Goal: Task Accomplishment & Management: Manage account settings

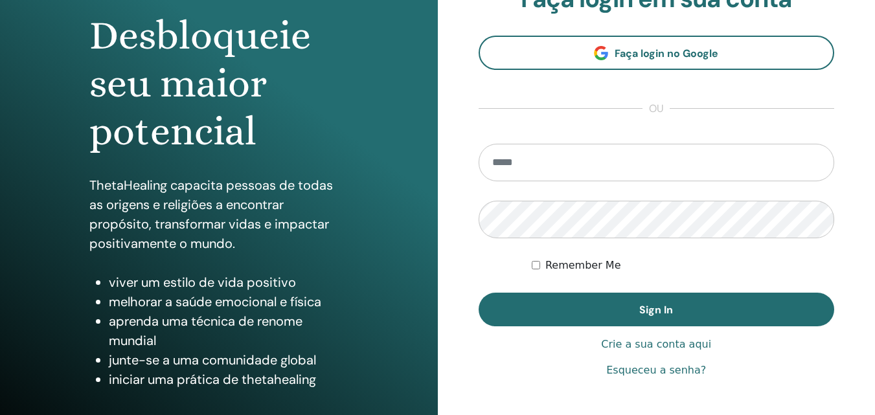
scroll to position [194, 0]
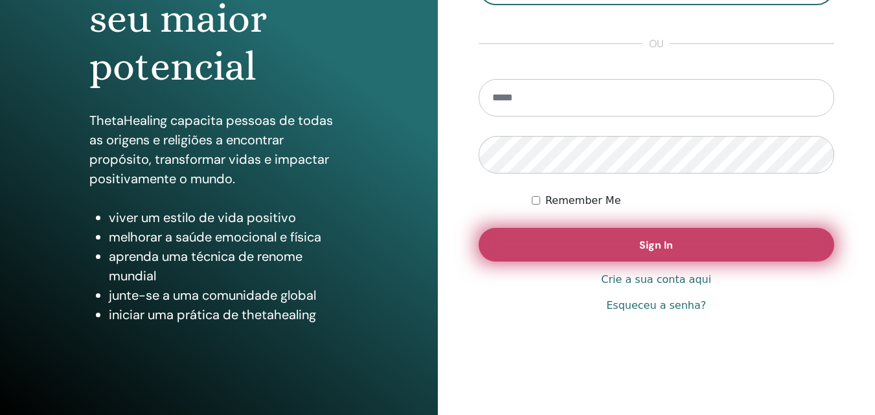
type input "**********"
click at [558, 243] on button "Sign In" at bounding box center [657, 245] width 356 height 34
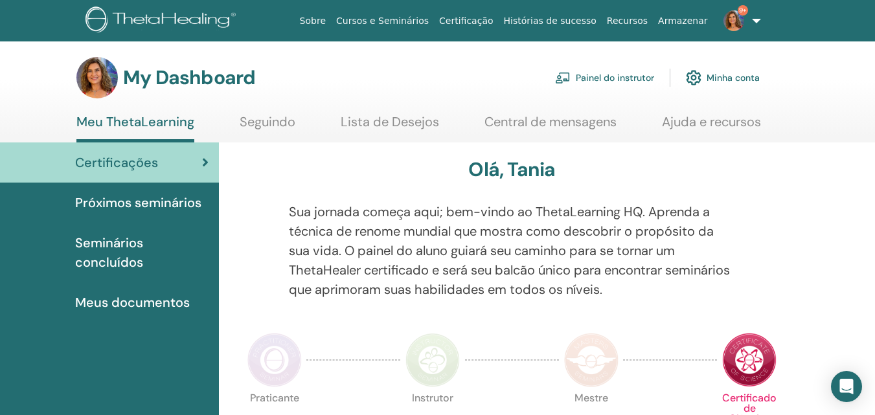
click at [618, 76] on link "Painel do instrutor" at bounding box center [604, 77] width 99 height 28
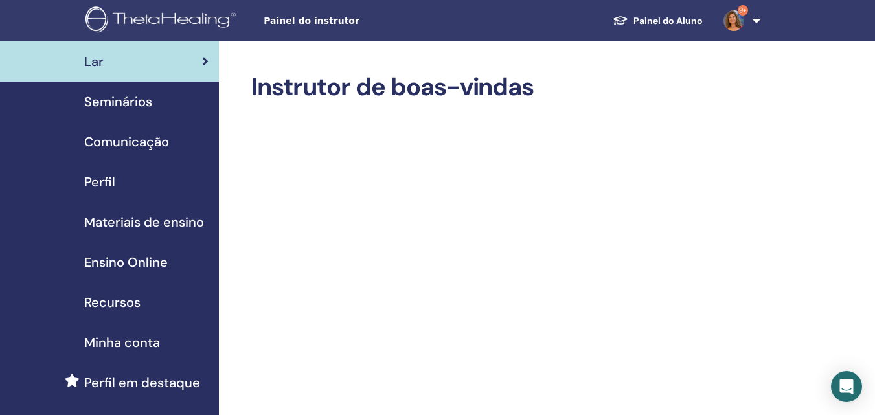
click at [143, 103] on span "Seminários" at bounding box center [118, 101] width 68 height 19
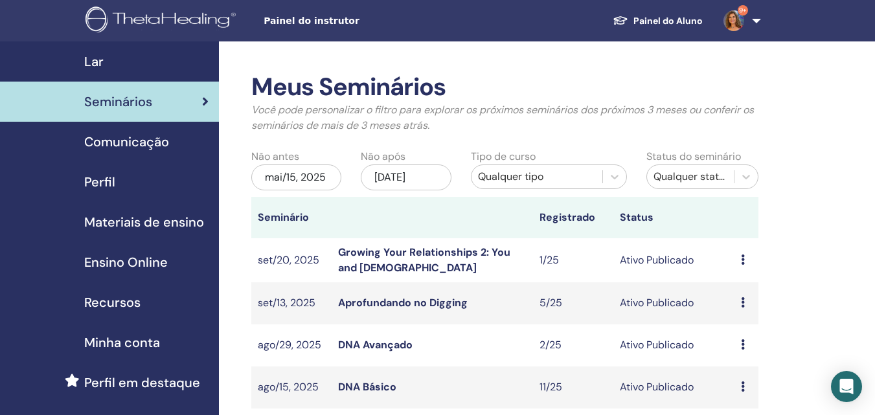
scroll to position [130, 0]
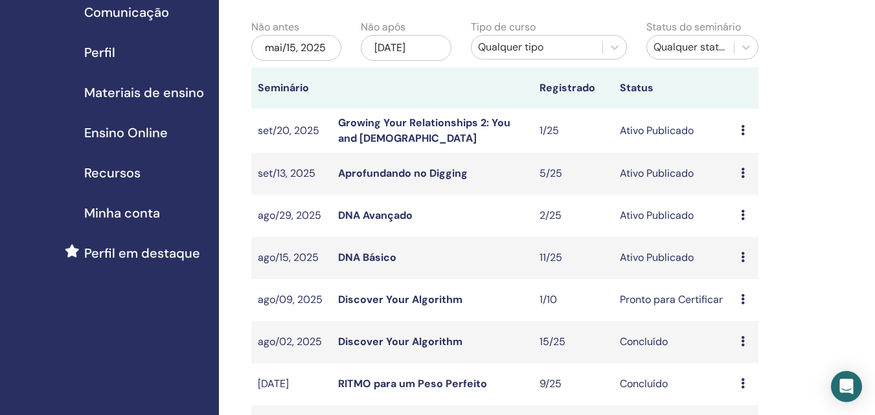
click at [365, 254] on link "DNA Básico" at bounding box center [367, 258] width 58 height 14
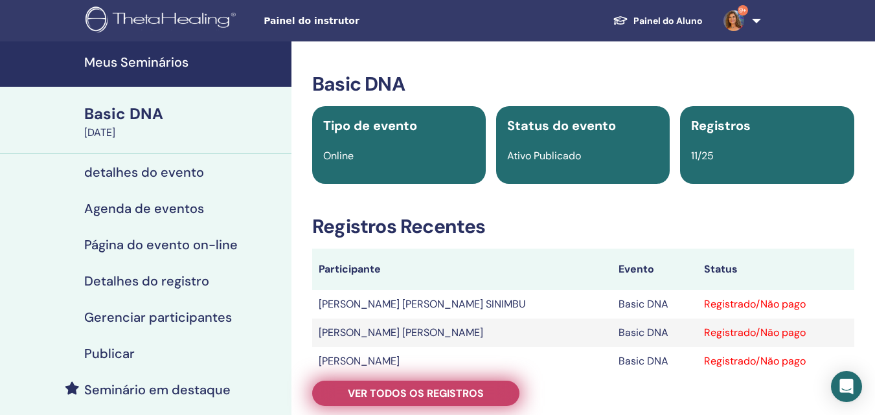
click at [466, 394] on span "Ver todos os registros" at bounding box center [416, 394] width 136 height 14
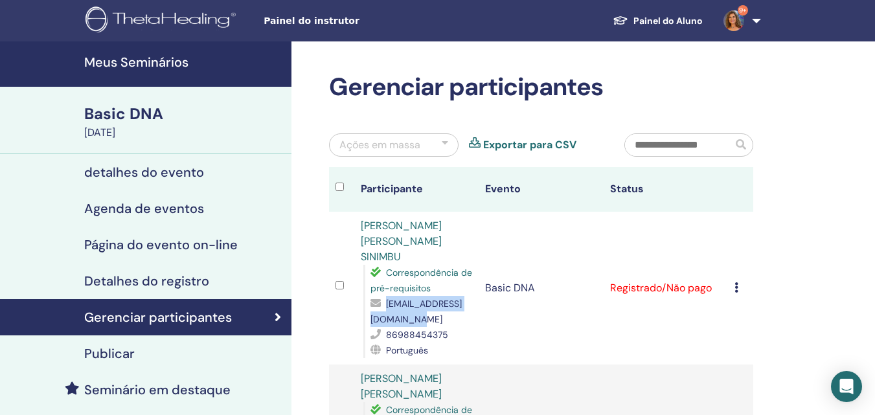
drag, startPoint x: 370, startPoint y: 306, endPoint x: 491, endPoint y: 302, distance: 120.5
click at [462, 302] on span "[EMAIL_ADDRESS][DOMAIN_NAME]" at bounding box center [415, 311] width 91 height 27
copy span "[EMAIL_ADDRESS][DOMAIN_NAME]"
